Goal: Information Seeking & Learning: Check status

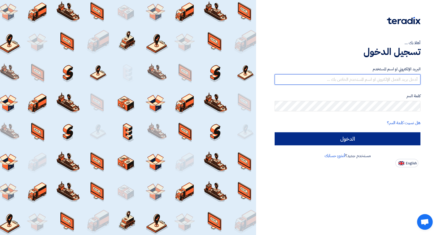
type input "[EMAIL_ADDRESS][DOMAIN_NAME]"
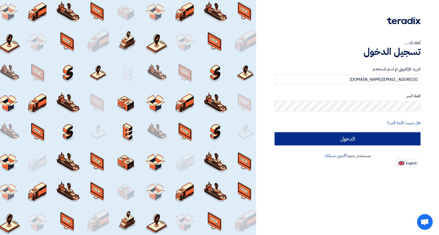
click at [321, 143] on input "الدخول" at bounding box center [348, 138] width 146 height 13
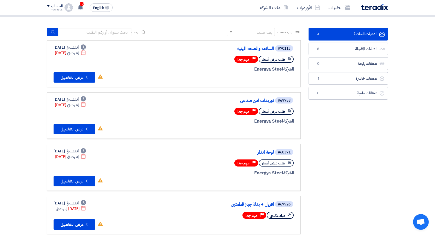
scroll to position [20, 0]
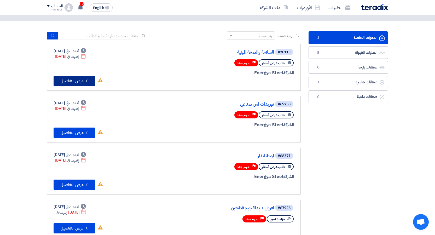
click at [82, 83] on button "Check details عرض التفاصيل" at bounding box center [75, 81] width 42 height 10
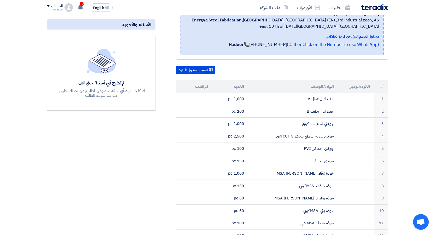
scroll to position [45, 0]
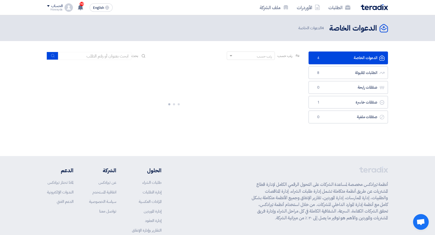
click at [329, 56] on link "الدعوات الخاصة الدعوات الخاصة 4" at bounding box center [348, 57] width 79 height 13
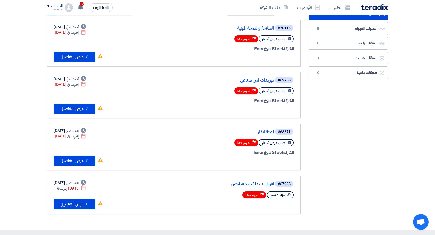
scroll to position [51, 0]
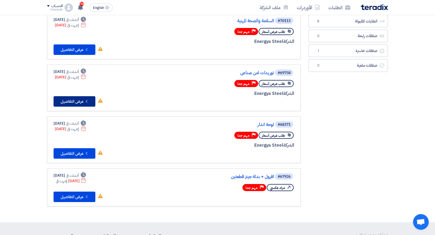
click at [71, 101] on button "Check details عرض التفاصيل" at bounding box center [75, 101] width 42 height 10
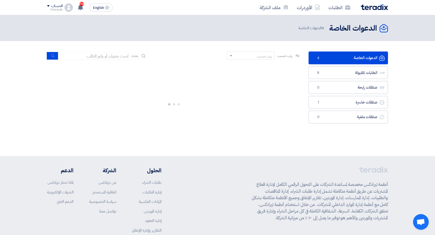
click at [357, 60] on link "الدعوات الخاصة الدعوات الخاصة 4" at bounding box center [348, 57] width 79 height 13
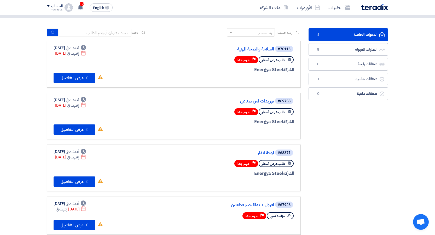
scroll to position [15, 0]
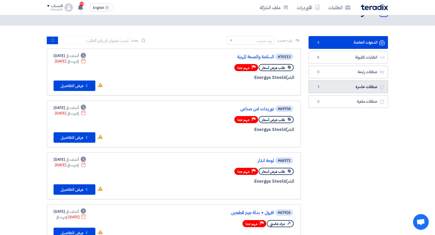
click at [360, 84] on link "صفقات خاسرة صفقات خاسرة 1" at bounding box center [348, 86] width 79 height 13
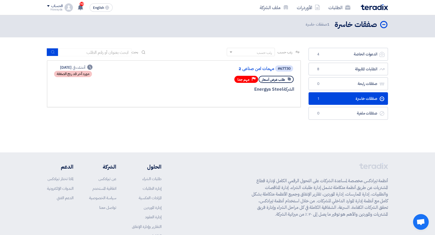
scroll to position [4, 0]
click at [268, 68] on link "مهمات امن صناعي 2" at bounding box center [222, 68] width 105 height 5
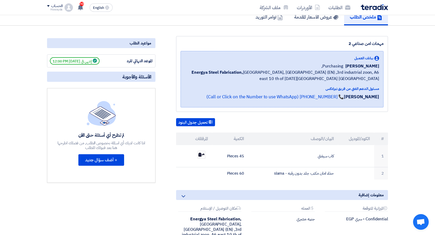
scroll to position [54, 0]
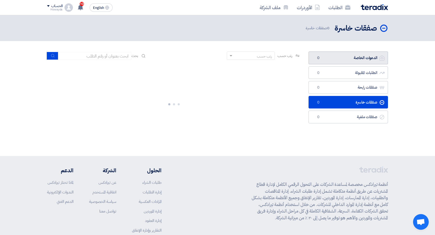
click at [357, 59] on link "الدعوات الخاصة الدعوات الخاصة 0" at bounding box center [348, 57] width 79 height 13
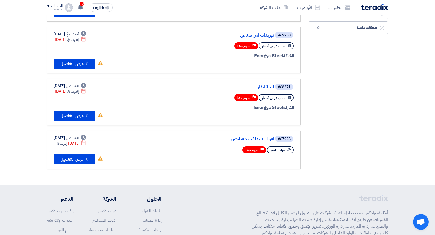
scroll to position [102, 0]
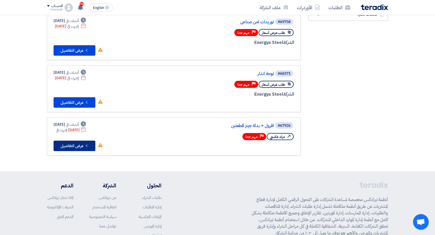
click at [62, 145] on button "Check details عرض التفاصيل" at bounding box center [75, 146] width 42 height 10
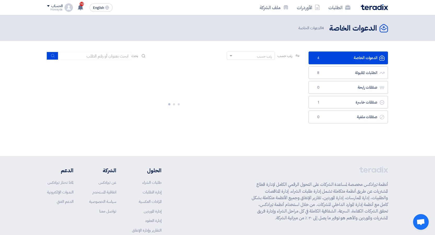
click at [357, 61] on link "الدعوات الخاصة الدعوات الخاصة 4" at bounding box center [348, 57] width 79 height 13
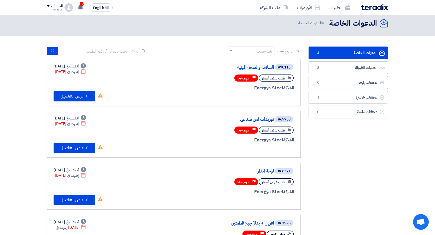
scroll to position [4, 0]
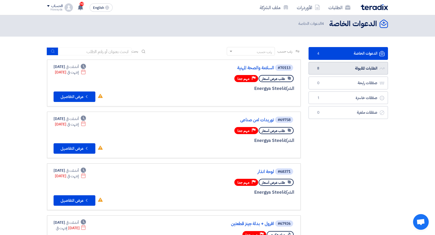
click at [353, 71] on link "الطلبات المقبولة الطلبات المقبولة 8" at bounding box center [348, 68] width 79 height 13
